Goal: Task Accomplishment & Management: Manage account settings

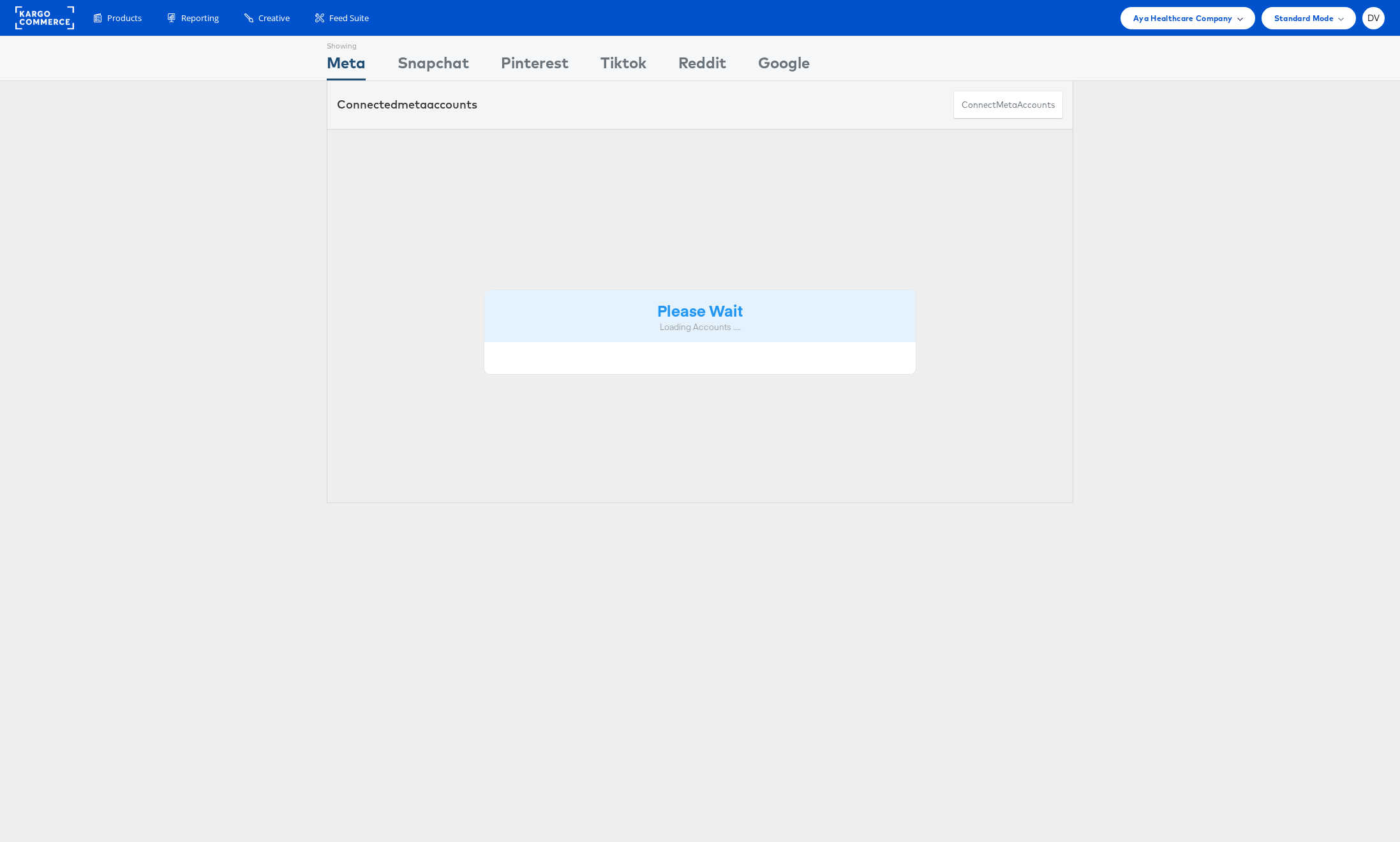
click at [1165, 26] on div "Aya Healthcare Company" at bounding box center [1187, 18] width 134 height 23
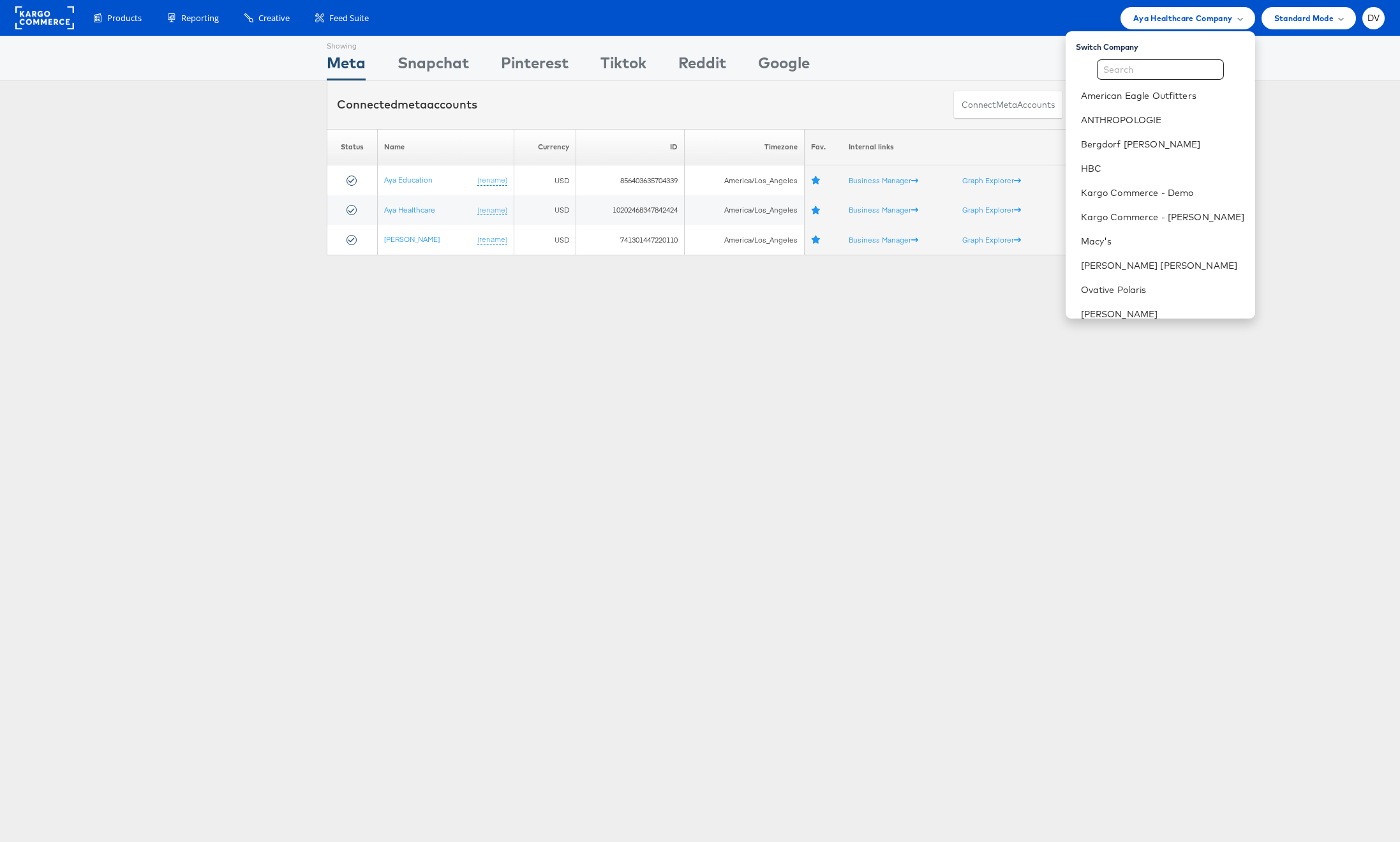
scroll to position [180, 0]
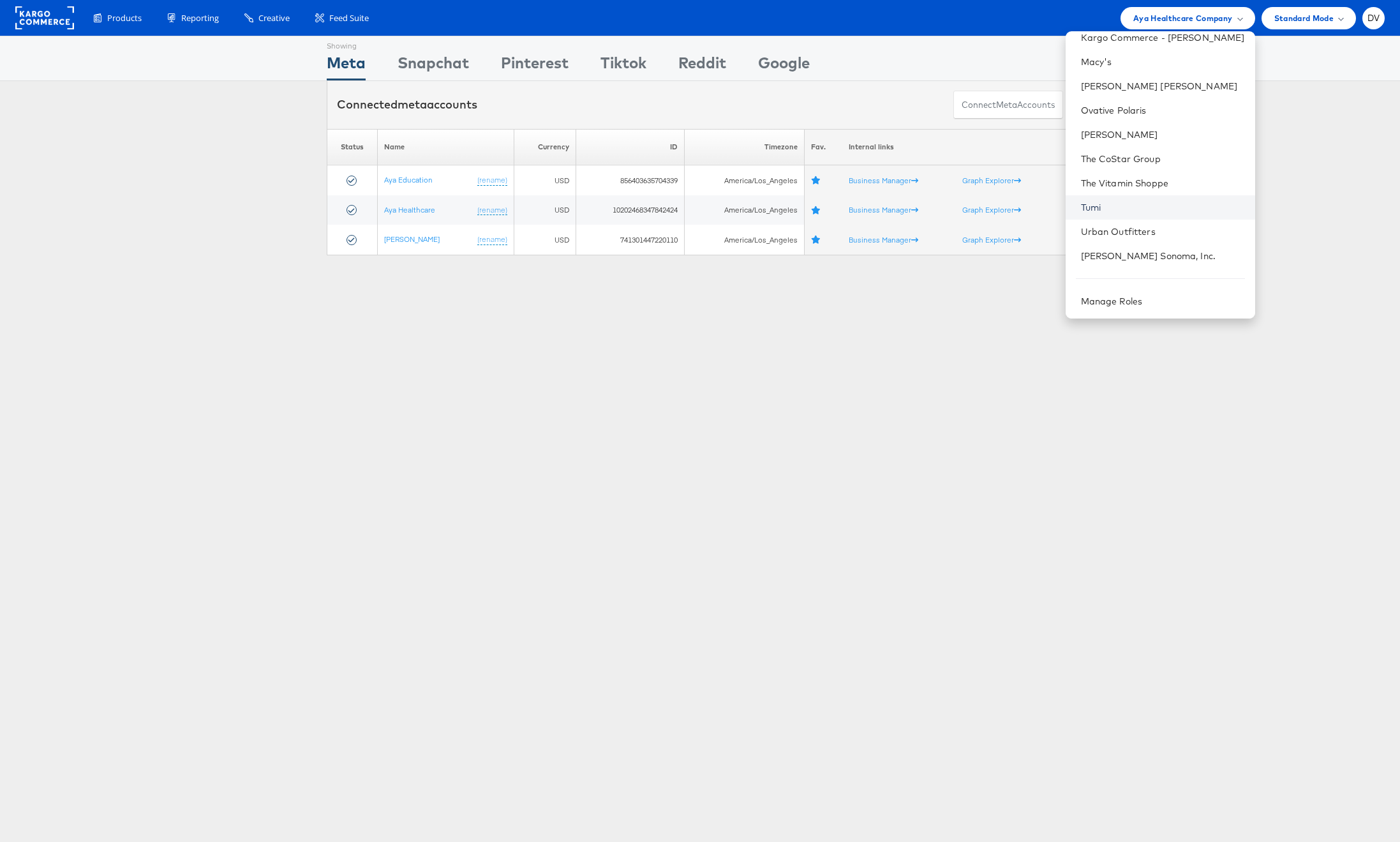
click at [1114, 207] on link "Tumi" at bounding box center [1163, 207] width 164 height 13
